Goal: Contribute content: Contribute content

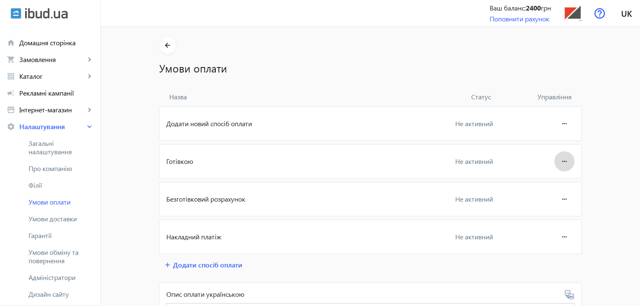
drag, startPoint x: 563, startPoint y: 161, endPoint x: 556, endPoint y: 162, distance: 6.7
click at [563, 161] on mat-icon "more_horiz" at bounding box center [564, 162] width 10 height 20
click at [548, 186] on span "Редагувати" at bounding box center [549, 185] width 34 height 7
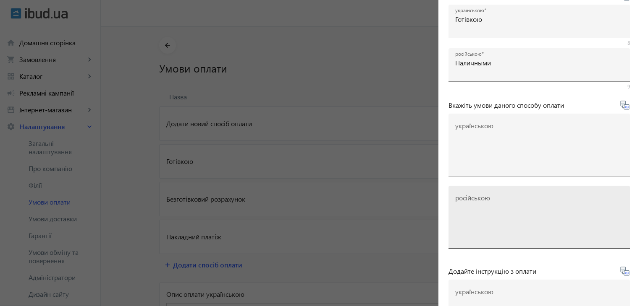
scroll to position [84, 0]
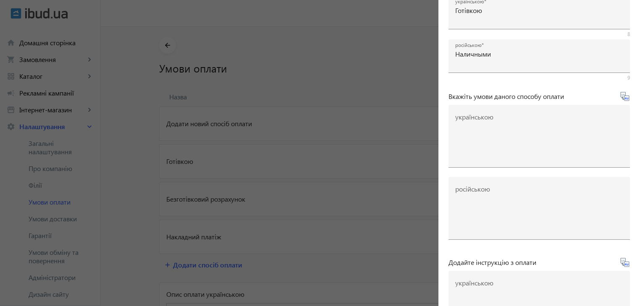
click at [414, 171] on div at bounding box center [320, 153] width 640 height 306
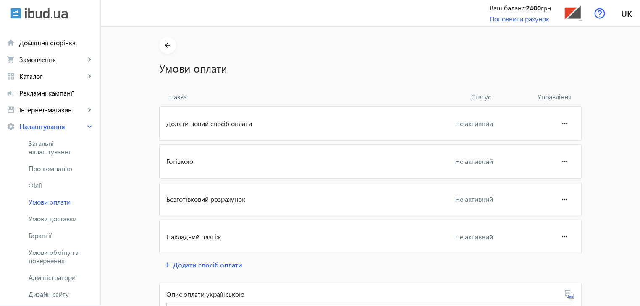
click at [233, 199] on span "Безготівковий розрахунок" at bounding box center [288, 199] width 245 height 9
drag, startPoint x: 547, startPoint y: 98, endPoint x: 537, endPoint y: 93, distance: 11.5
click at [547, 98] on span "Управління" at bounding box center [531, 96] width 81 height 9
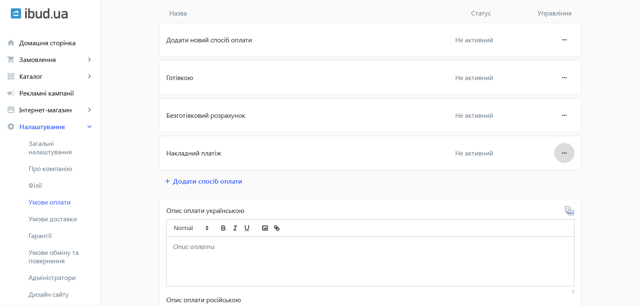
click at [559, 152] on mat-icon "more_horiz" at bounding box center [564, 153] width 10 height 20
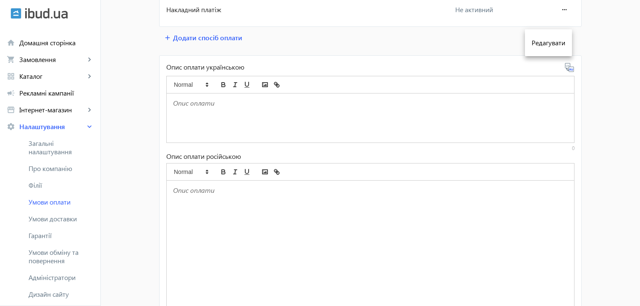
scroll to position [252, 0]
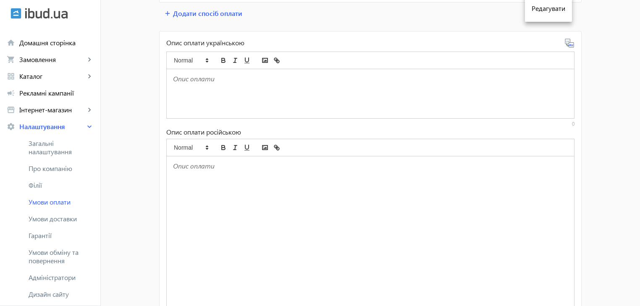
click at [48, 220] on div at bounding box center [320, 153] width 640 height 306
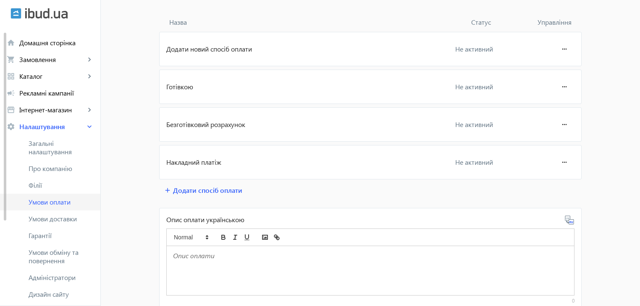
scroll to position [84, 0]
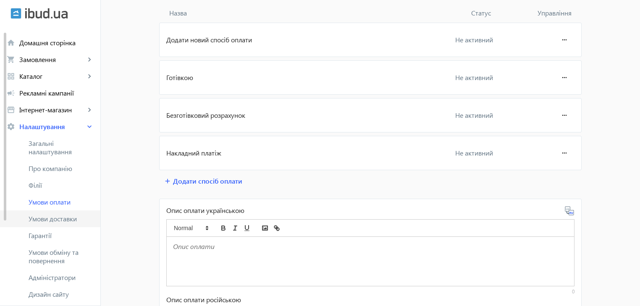
click at [55, 219] on span "Умови доставки" at bounding box center [61, 219] width 65 height 8
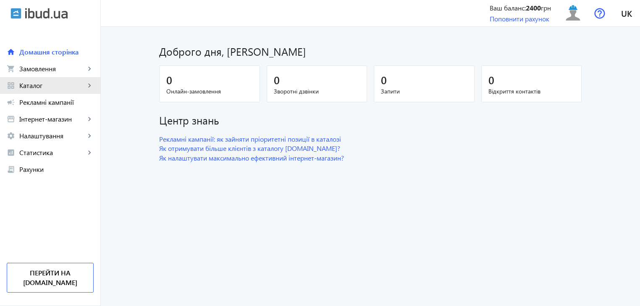
click at [39, 84] on span "Каталог" at bounding box center [52, 85] width 66 height 8
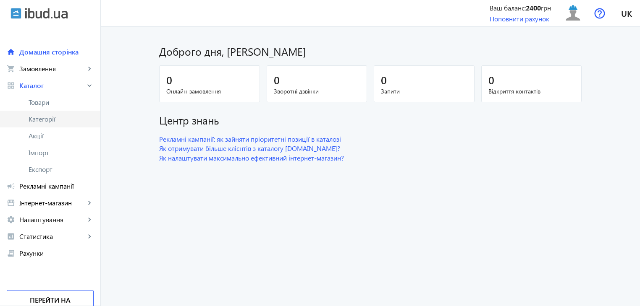
click at [39, 120] on span "Категорії" at bounding box center [61, 119] width 65 height 8
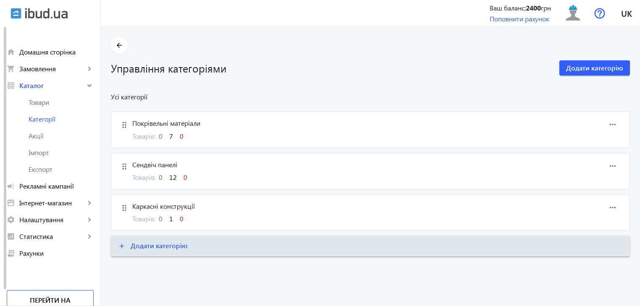
click at [163, 121] on span "Покрівельні матеріали" at bounding box center [333, 123] width 402 height 9
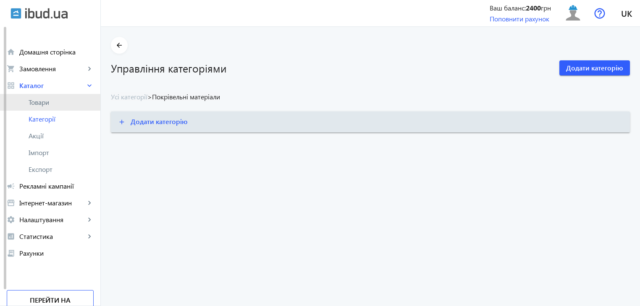
click at [38, 102] on span "Товари" at bounding box center [61, 102] width 65 height 8
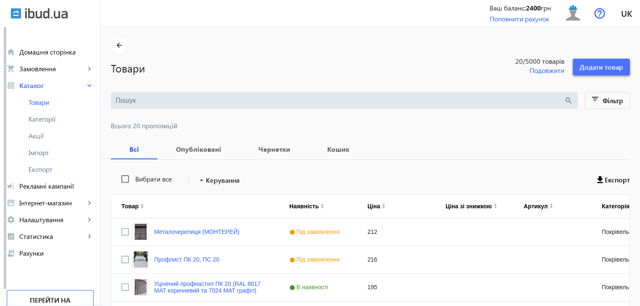
click at [592, 67] on span "Додати товар" at bounding box center [601, 67] width 44 height 9
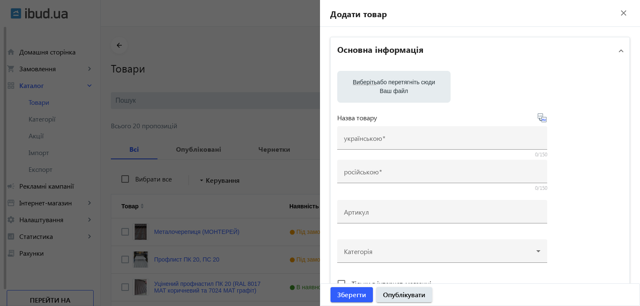
click at [394, 86] on label "Виберіть або перетягніть сюди Ваш файл" at bounding box center [394, 87] width 100 height 24
click at [394, 86] on input "Виберіть або перетягніть сюди Ваш файл" at bounding box center [394, 88] width 100 height 10
type input "C:\fakepath\1758183669720.jpg"
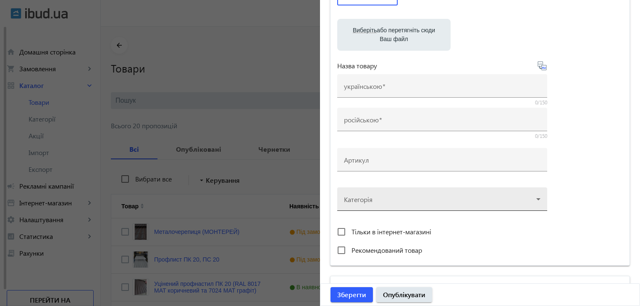
scroll to position [42, 0]
